Goal: Use online tool/utility

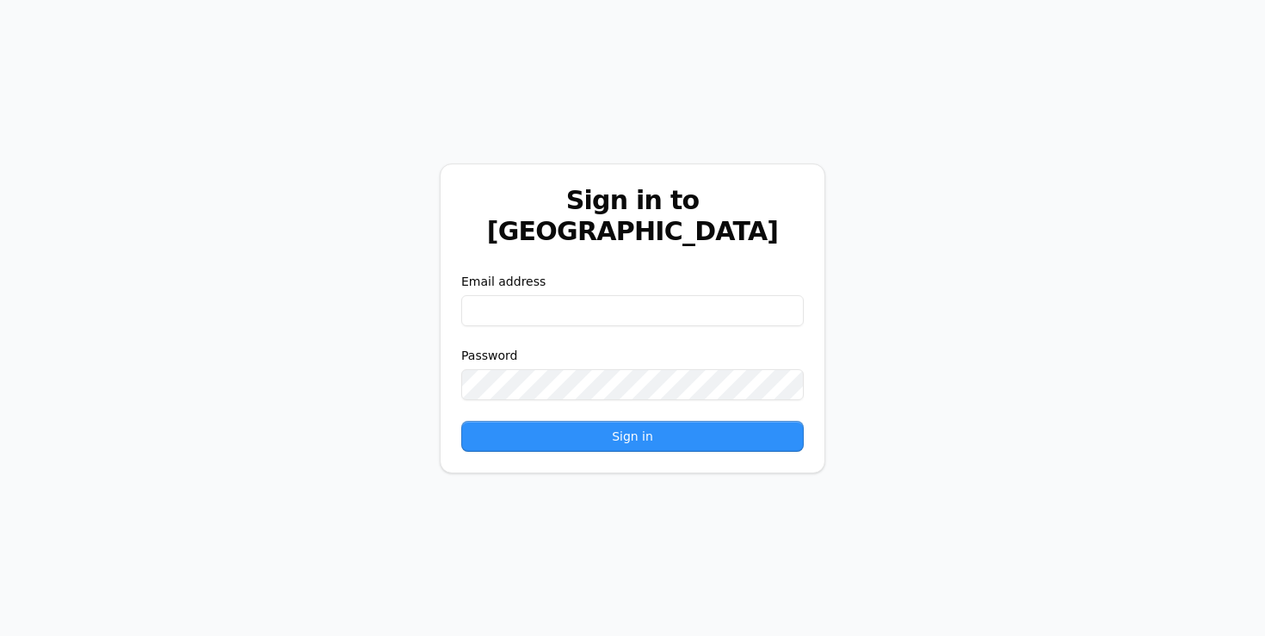
click at [545, 295] on input "email" at bounding box center [632, 310] width 342 height 31
paste input "**********"
type input "**********"
click at [486, 421] on button "Sign in" at bounding box center [632, 436] width 342 height 31
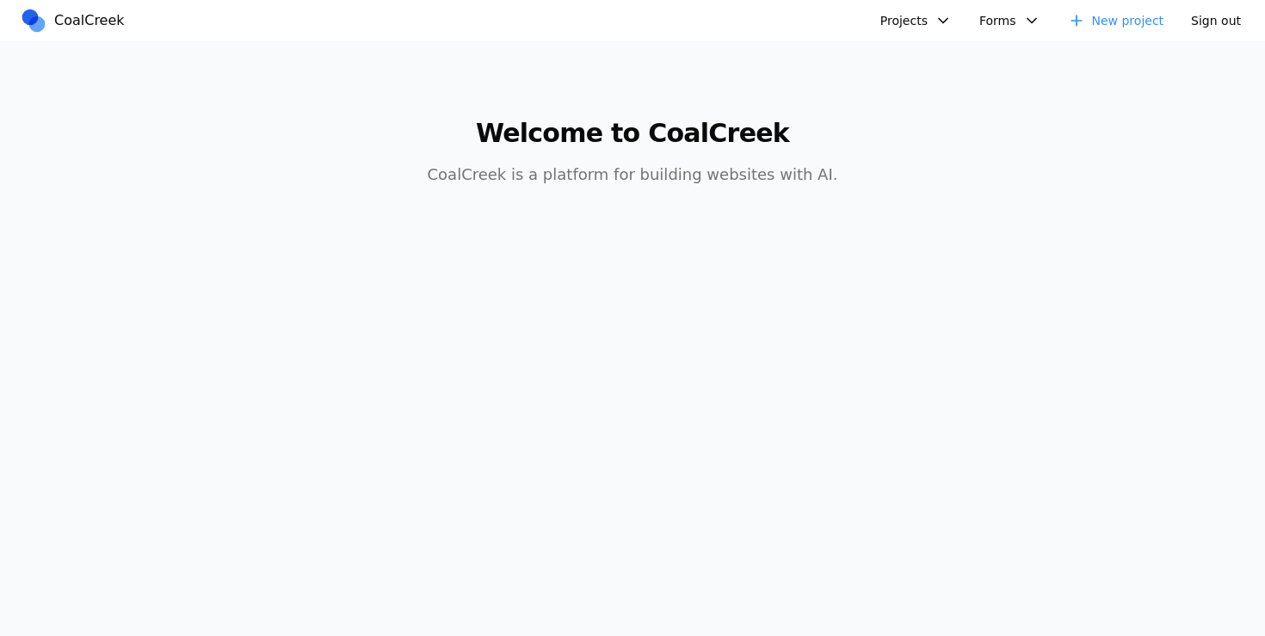
click at [912, 20] on button "Projects" at bounding box center [916, 21] width 92 height 28
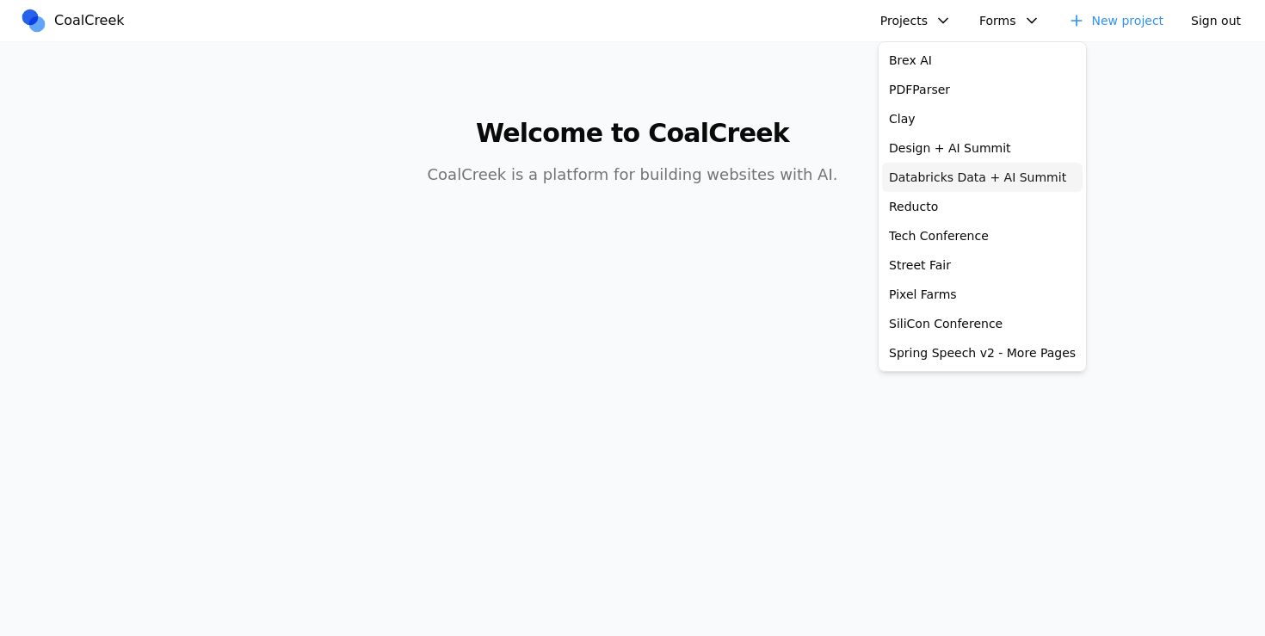
click at [953, 173] on link "Databricks Data + AI Summit" at bounding box center [982, 177] width 200 height 29
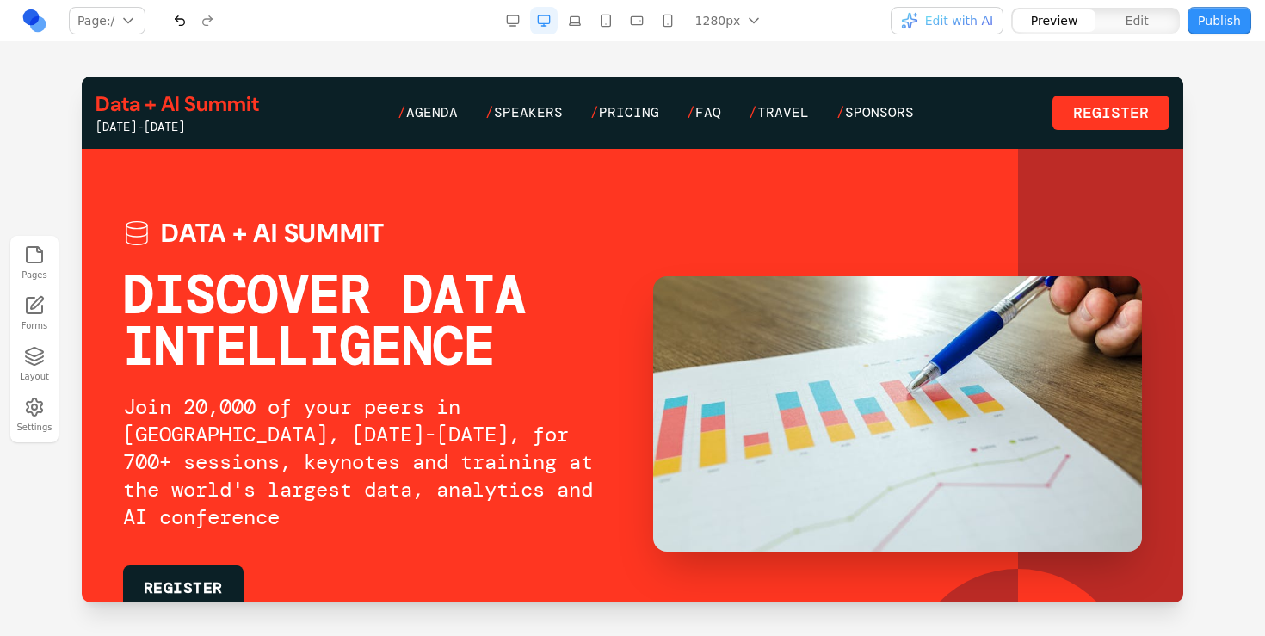
scroll to position [17, 0]
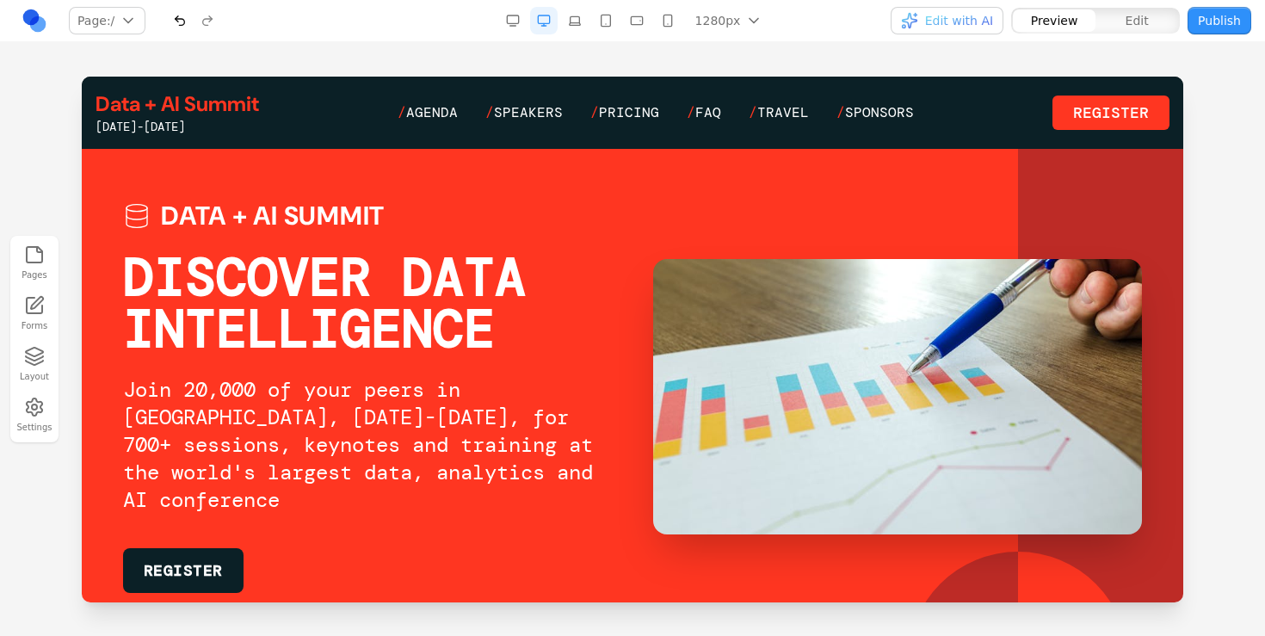
click at [33, 20] on link at bounding box center [35, 21] width 28 height 28
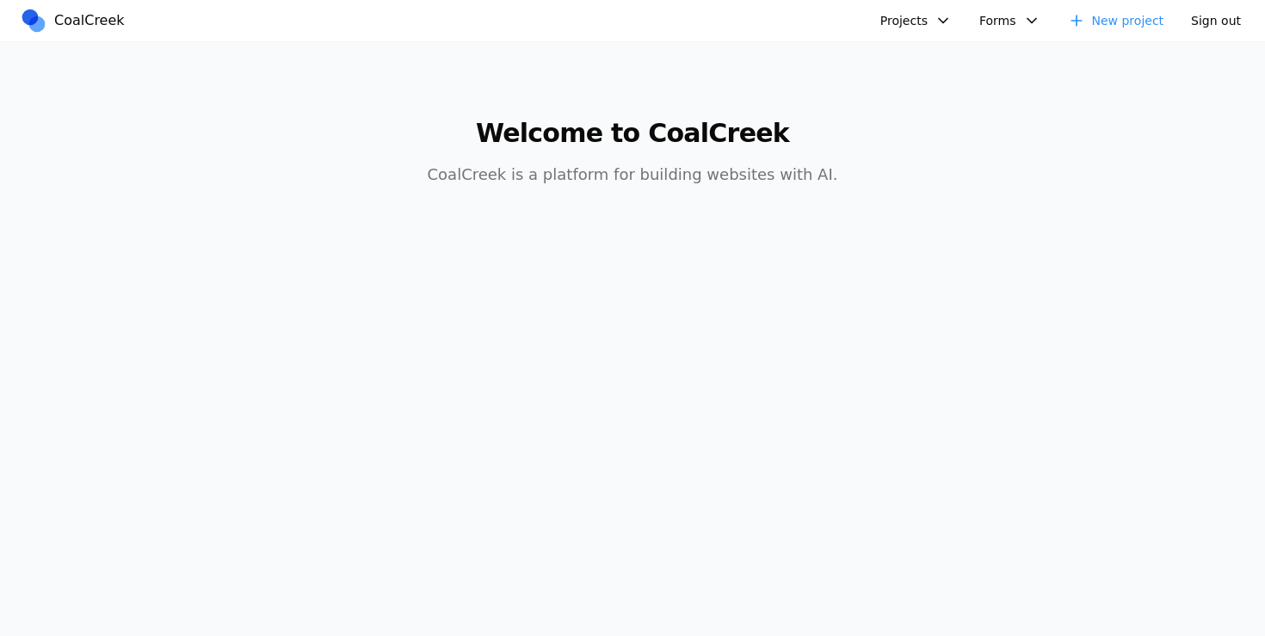
click at [895, 17] on button "Projects" at bounding box center [916, 21] width 92 height 28
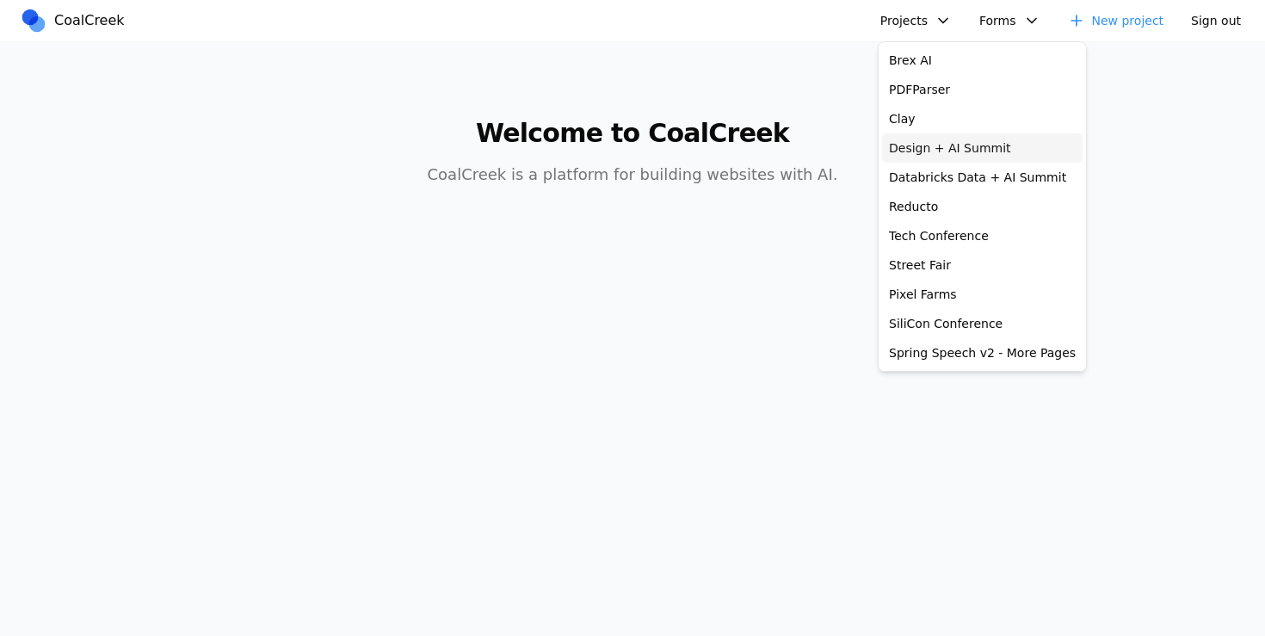
click at [908, 144] on link "Design + AI Summit" at bounding box center [982, 147] width 200 height 29
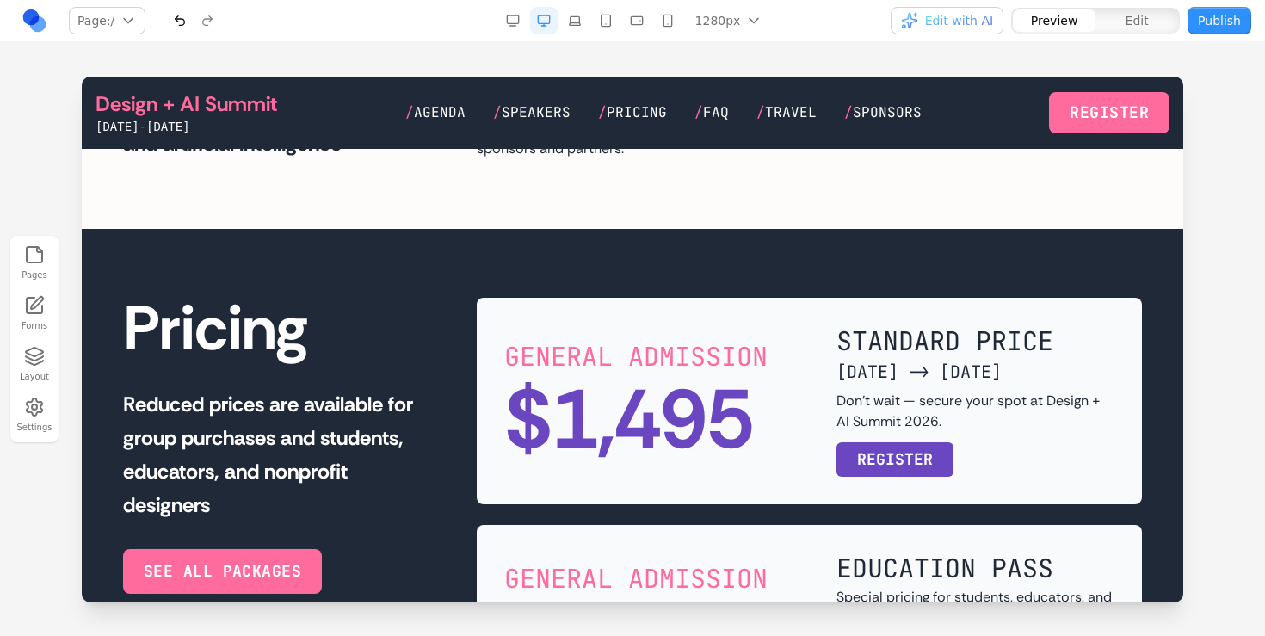
scroll to position [3164, 0]
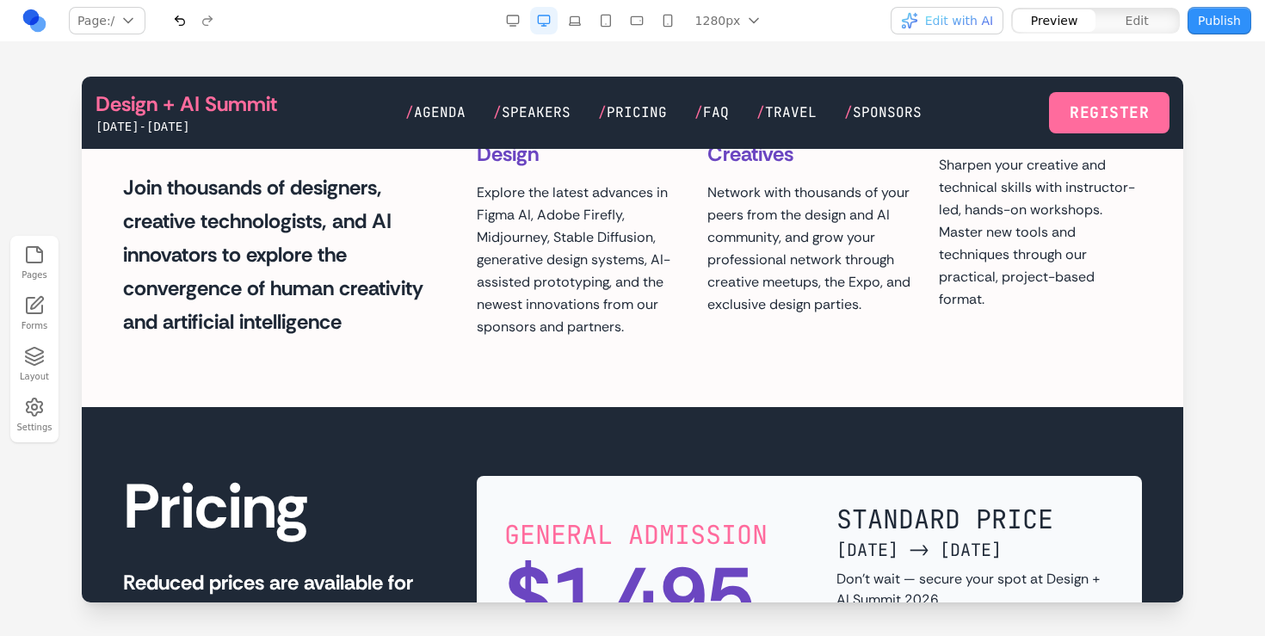
click at [558, 98] on div "Design + AI Summit [DATE]-[DATE] / Agenda / Speakers / Pricing / FAQ / Travel /…" at bounding box center [633, 112] width 1074 height 45
click at [558, 101] on div "Design + AI Summit [DATE]-[DATE] / Agenda / Speakers / Pricing / FAQ / Travel /…" at bounding box center [633, 112] width 1074 height 45
click at [556, 109] on span "Speakers" at bounding box center [536, 112] width 69 height 18
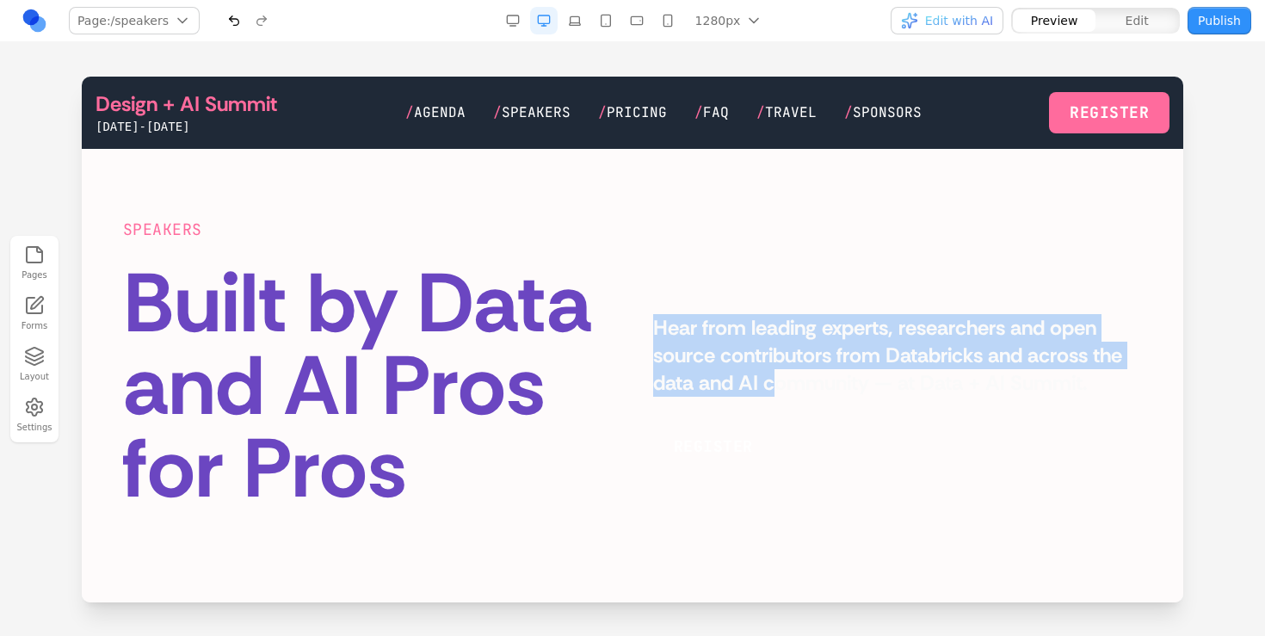
drag, startPoint x: 695, startPoint y: 239, endPoint x: 774, endPoint y: 392, distance: 172.4
click at [774, 392] on div "SPEAKERS Built by Data and AI Pros for Pros Hear from leading experts, research…" at bounding box center [632, 364] width 1019 height 293
click at [774, 392] on p "Hear from leading experts, researchers and open source contributors from Databr…" at bounding box center [897, 355] width 489 height 83
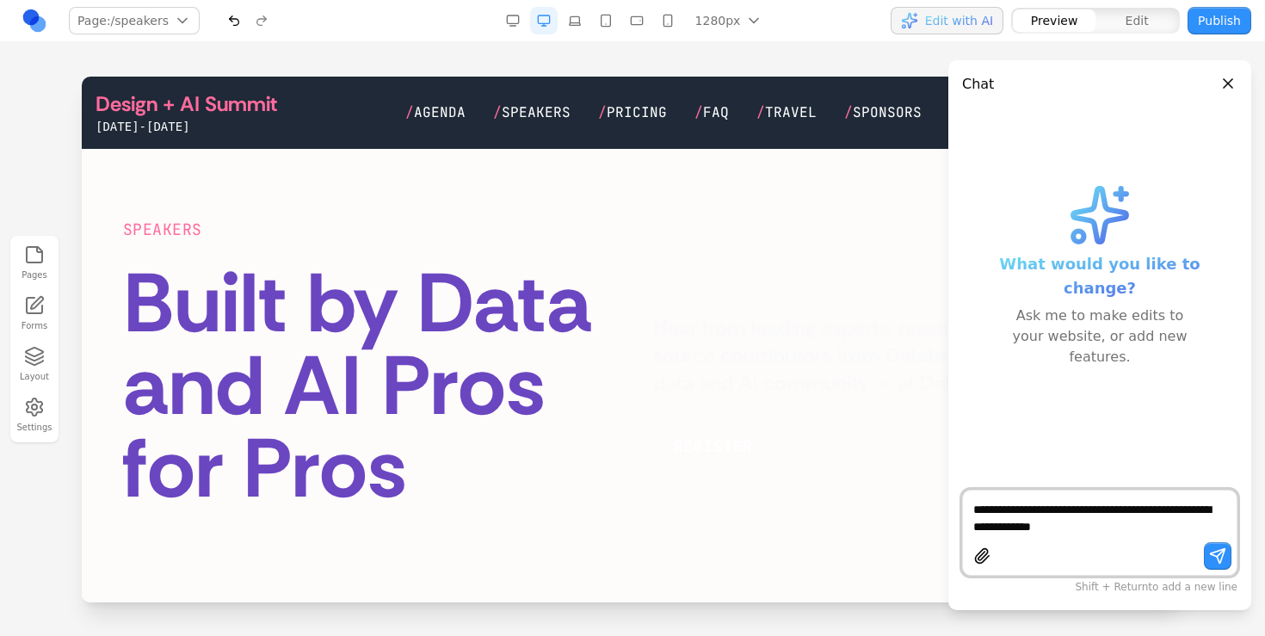
type textarea "**********"
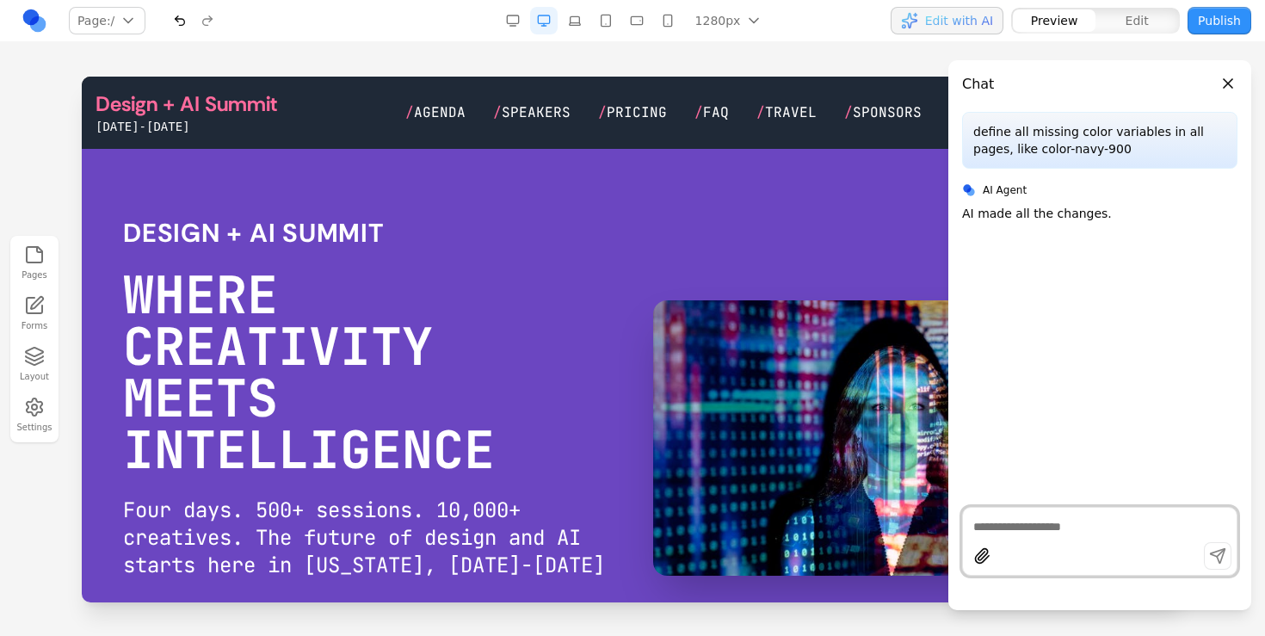
click at [532, 126] on div "Design + AI Summit [DATE]-[DATE] / Agenda / Speakers / Pricing / FAQ / Travel /…" at bounding box center [633, 112] width 1074 height 45
click at [533, 111] on span "Speakers" at bounding box center [536, 112] width 69 height 18
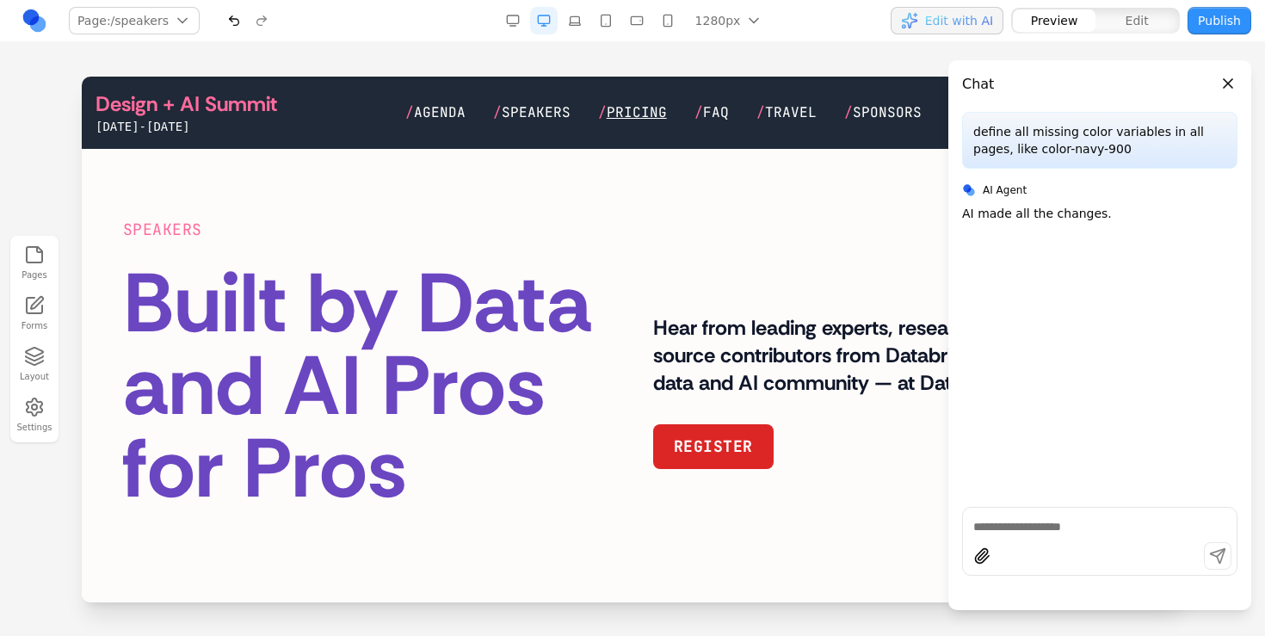
click at [633, 112] on span "Pricing" at bounding box center [637, 112] width 60 height 18
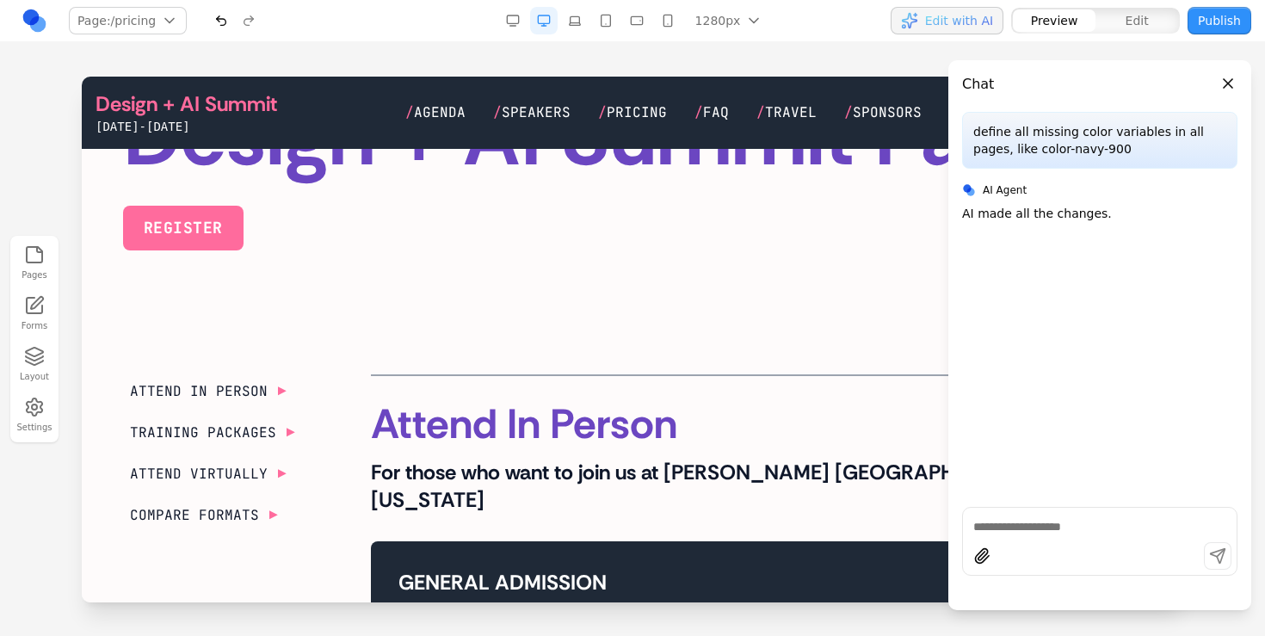
scroll to position [421, 0]
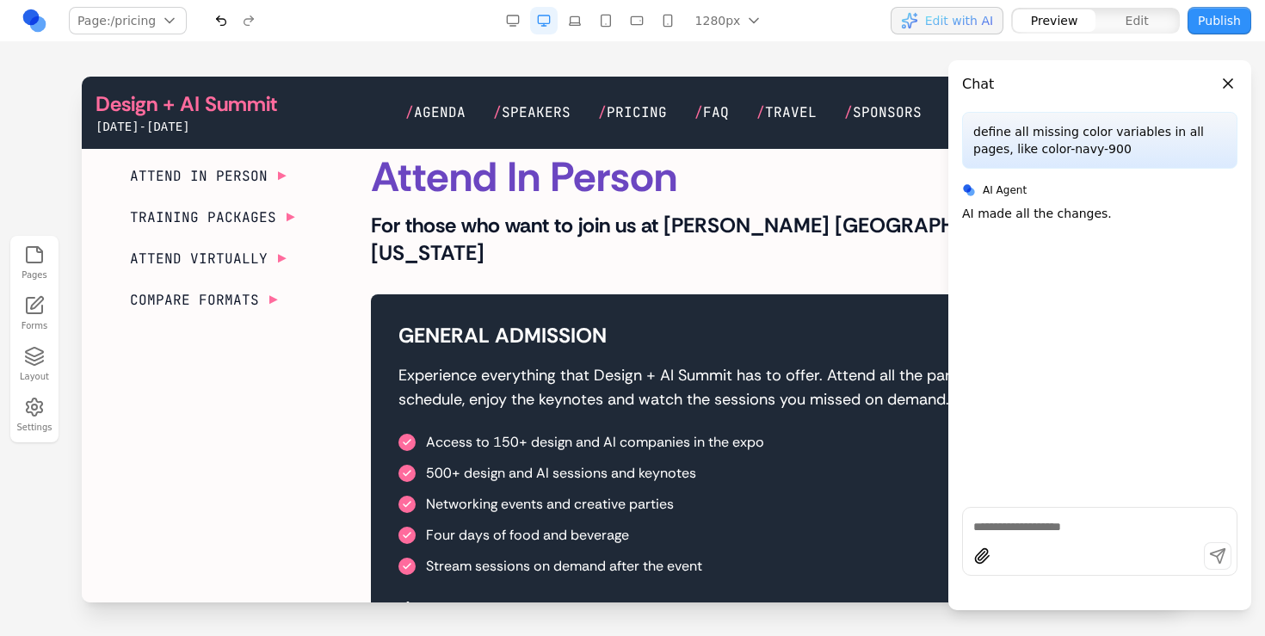
click at [1223, 78] on button "Close panel" at bounding box center [1227, 83] width 19 height 19
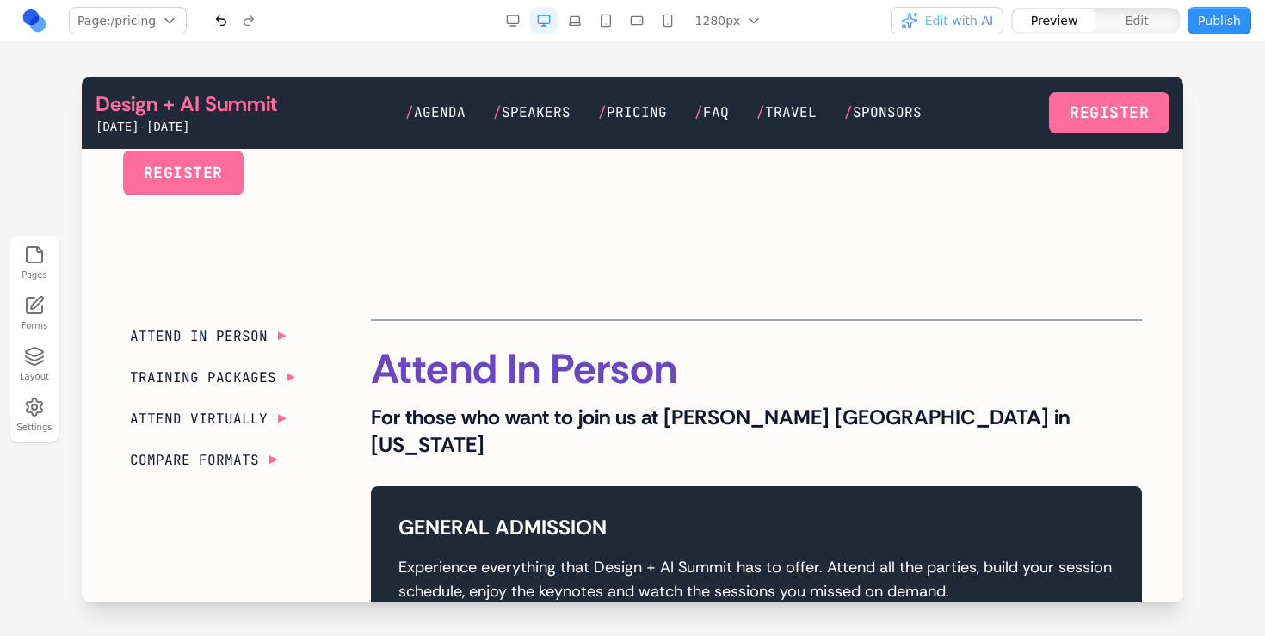
scroll to position [0, 0]
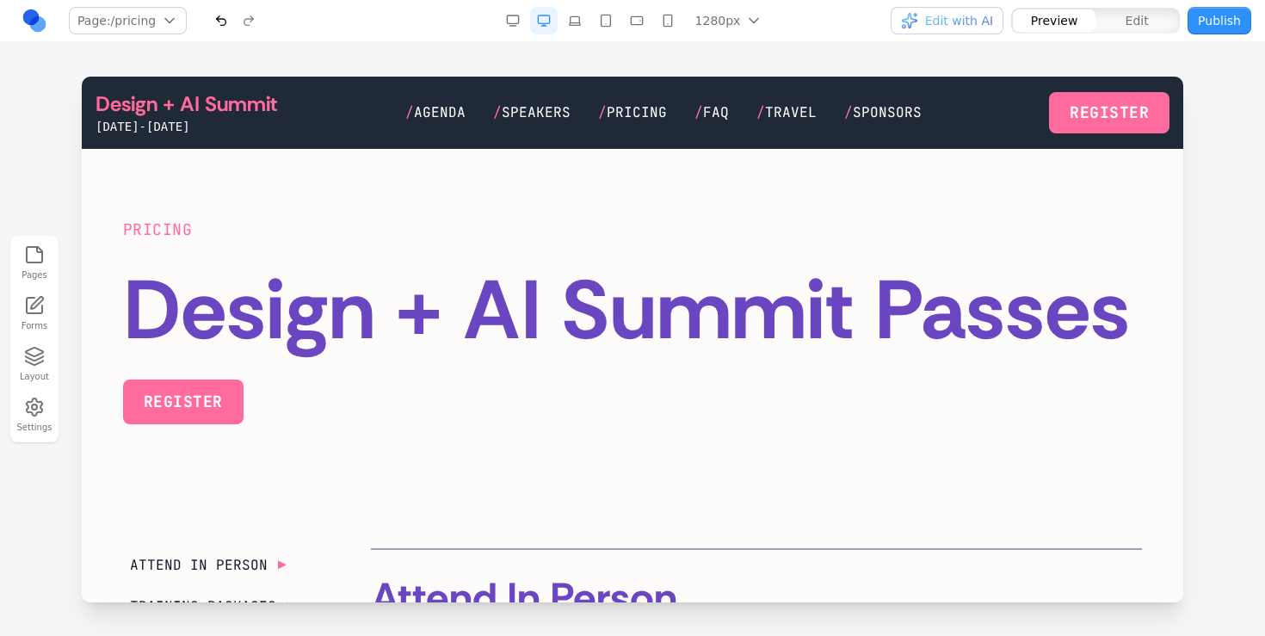
click at [1227, 23] on button "Publish" at bounding box center [1219, 21] width 64 height 28
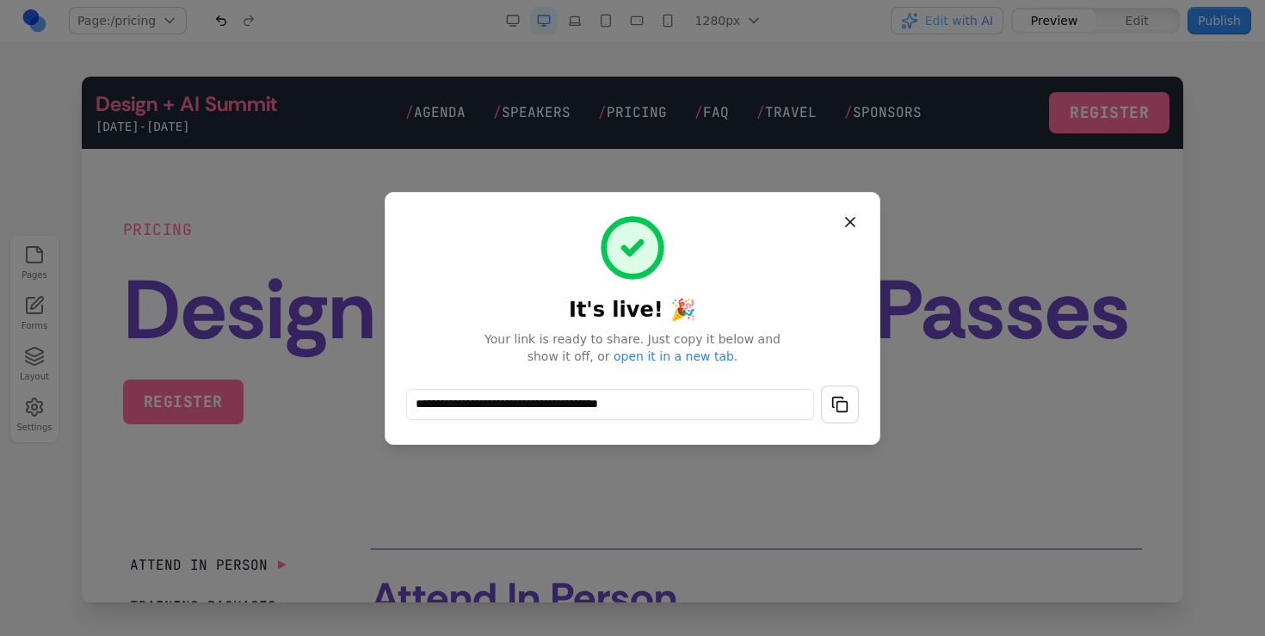
click at [834, 418] on button "button" at bounding box center [840, 404] width 38 height 38
click at [840, 408] on button "button" at bounding box center [840, 404] width 38 height 38
click at [849, 215] on button "Close" at bounding box center [850, 221] width 31 height 31
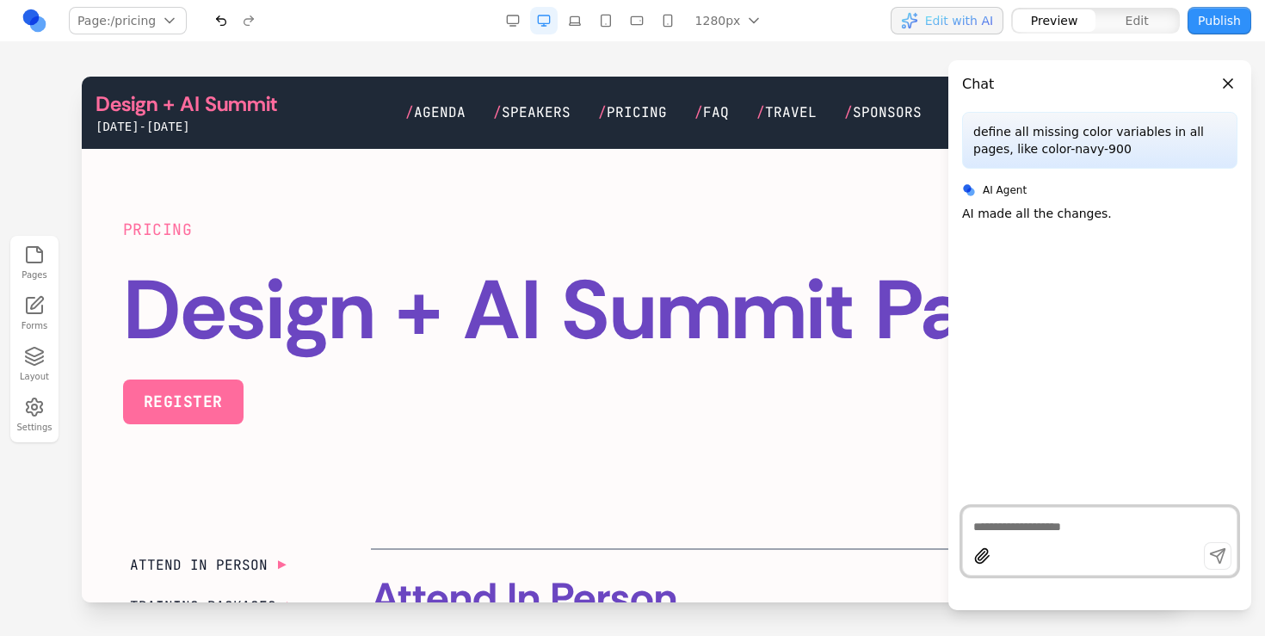
click at [1011, 132] on p "define all missing color variables in all pages, like color-navy-900" at bounding box center [1099, 140] width 253 height 34
copy p "define all missing color variables in all pages, like color-navy-900"
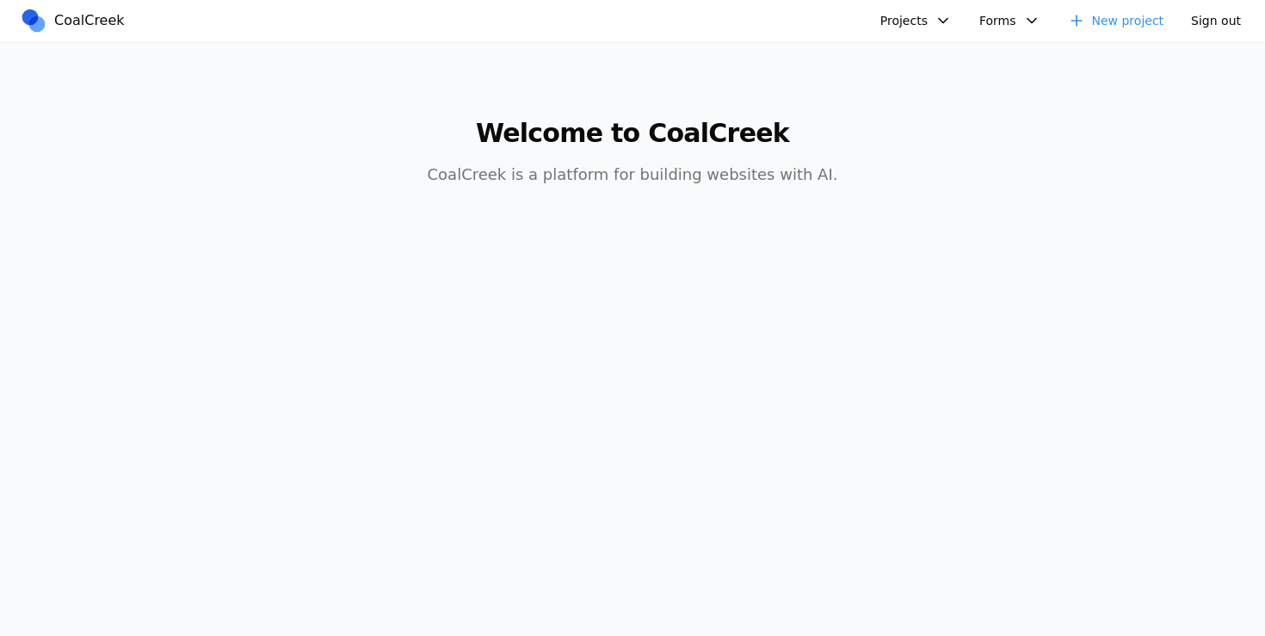
click at [378, 196] on main "Welcome to CoalCreek CoalCreek is a platform for building websites with AI." at bounding box center [632, 142] width 1101 height 200
